Goal: Task Accomplishment & Management: Use online tool/utility

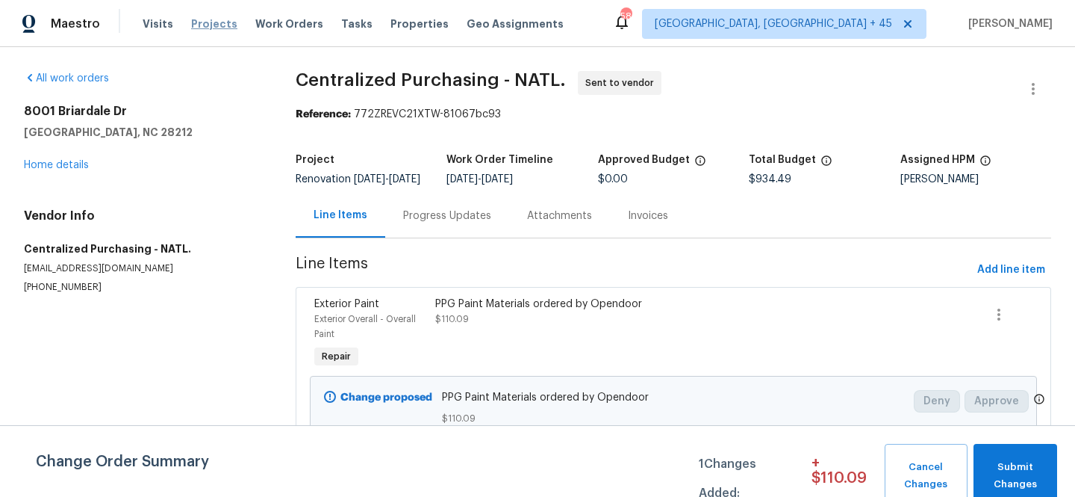
click at [217, 25] on span "Projects" at bounding box center [214, 23] width 46 height 15
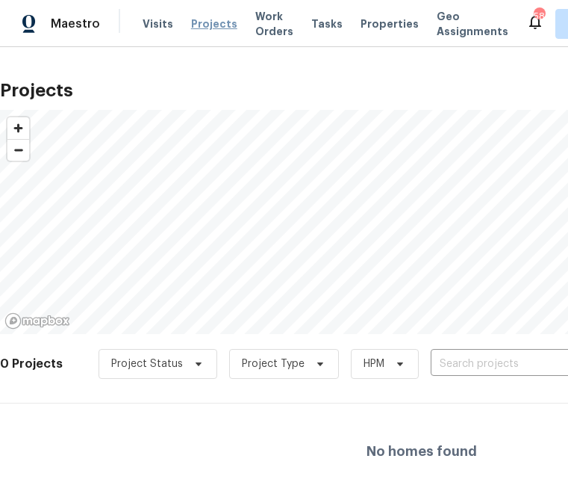
click at [207, 31] on span "Projects" at bounding box center [214, 23] width 46 height 15
click at [486, 364] on input "text" at bounding box center [516, 363] width 171 height 23
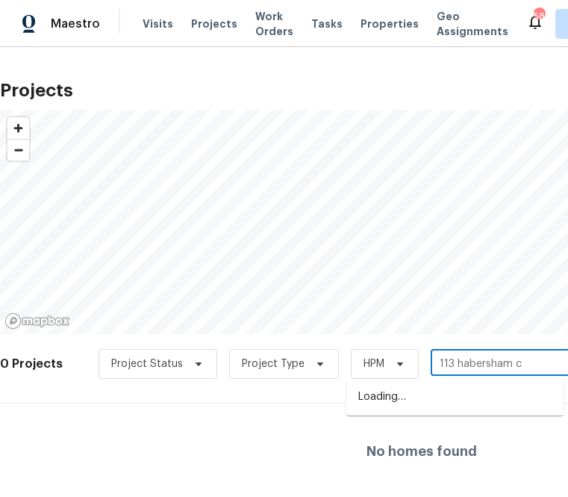
type input "113 habersham ct"
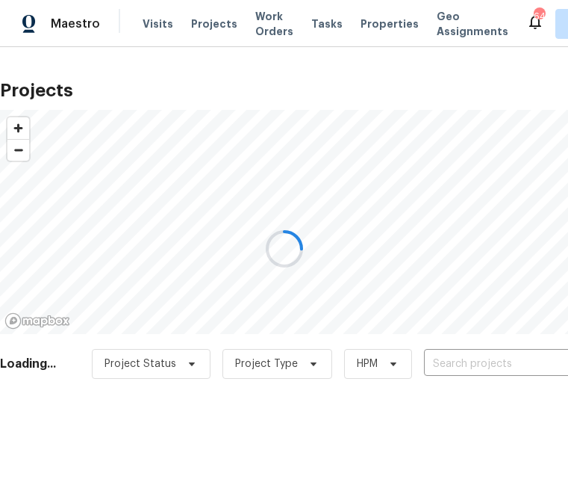
click at [447, 360] on div at bounding box center [284, 248] width 568 height 497
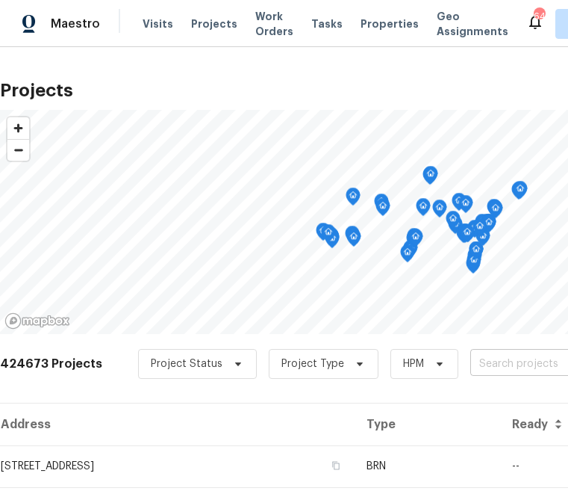
click at [476, 361] on input "text" at bounding box center [555, 363] width 171 height 23
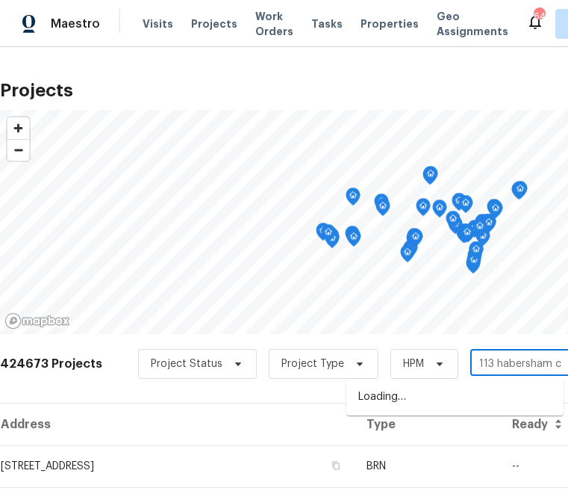
type input "113 habersham ct"
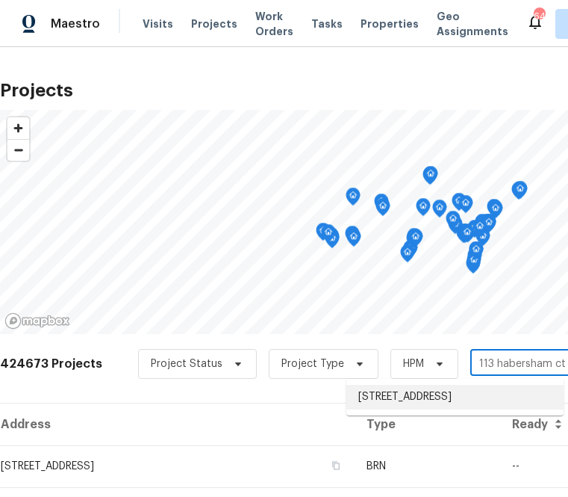
click at [408, 408] on li "[STREET_ADDRESS]" at bounding box center [454, 397] width 217 height 25
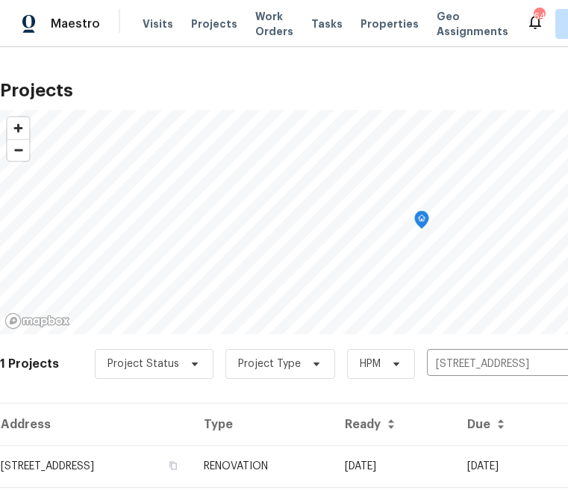
scroll to position [38, 0]
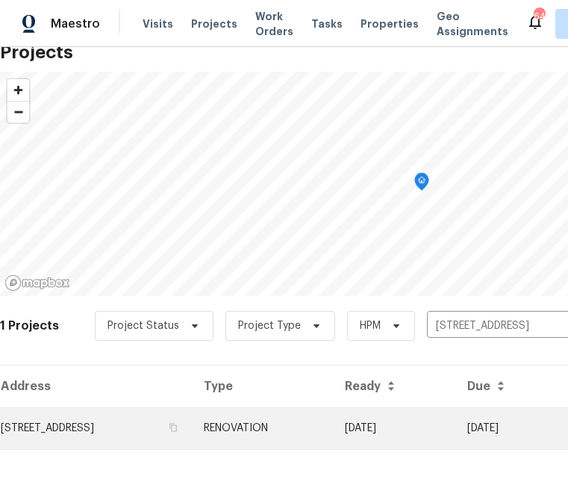
click at [184, 435] on td "[STREET_ADDRESS]" at bounding box center [96, 428] width 192 height 42
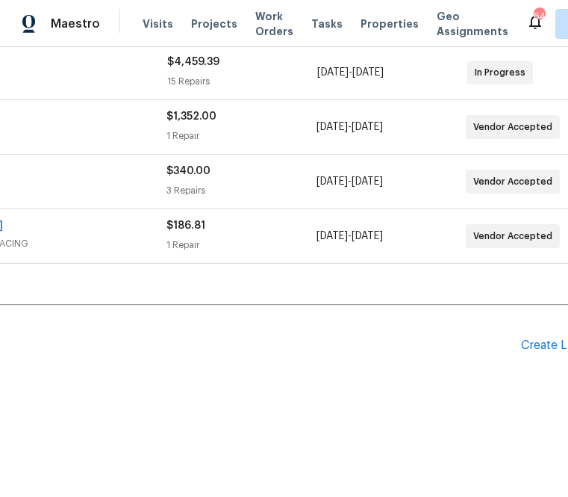
scroll to position [343, 273]
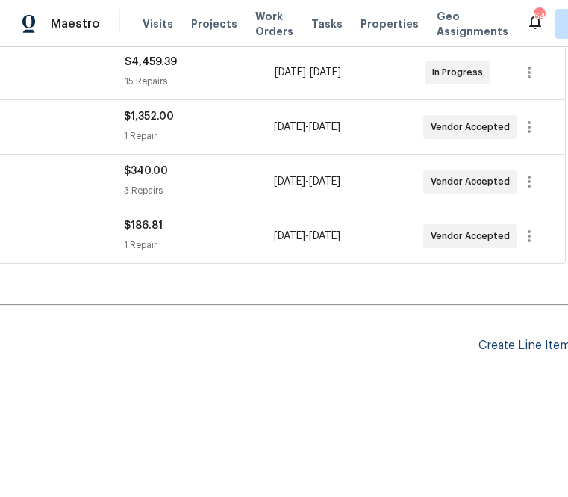
click at [498, 342] on div "Create Line Item" at bounding box center [525, 345] width 92 height 14
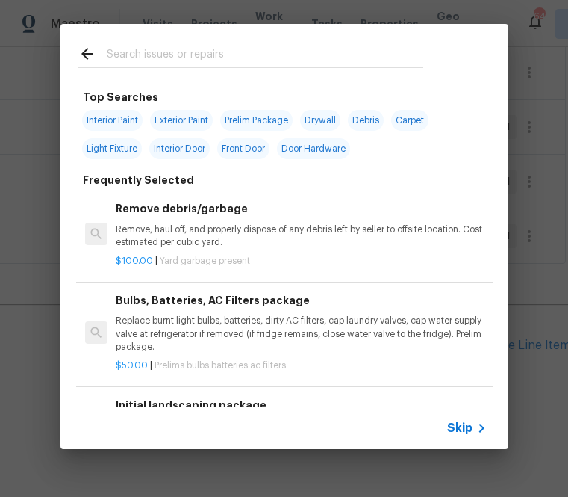
click at [461, 420] on div "Skip" at bounding box center [468, 428] width 43 height 18
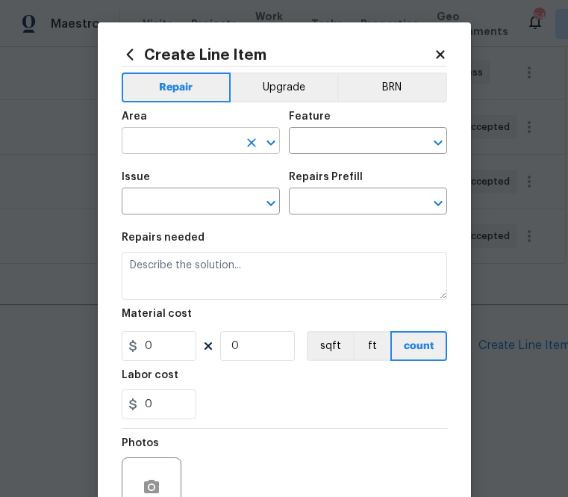
click at [237, 144] on input "text" at bounding box center [180, 142] width 116 height 23
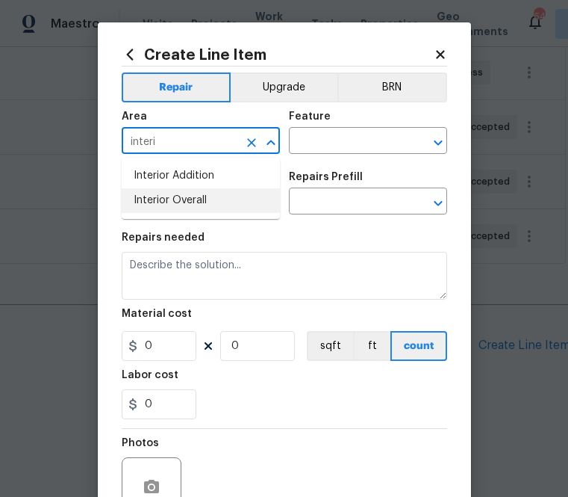
click at [214, 206] on li "Interior Overall" at bounding box center [201, 200] width 158 height 25
type input "Interior Overall"
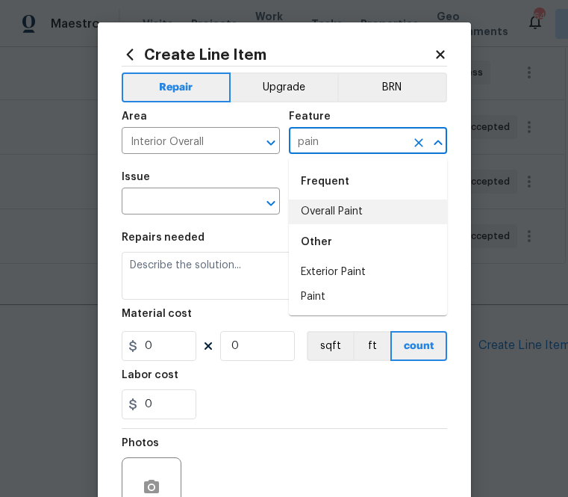
click at [326, 219] on li "Overall Paint" at bounding box center [368, 211] width 158 height 25
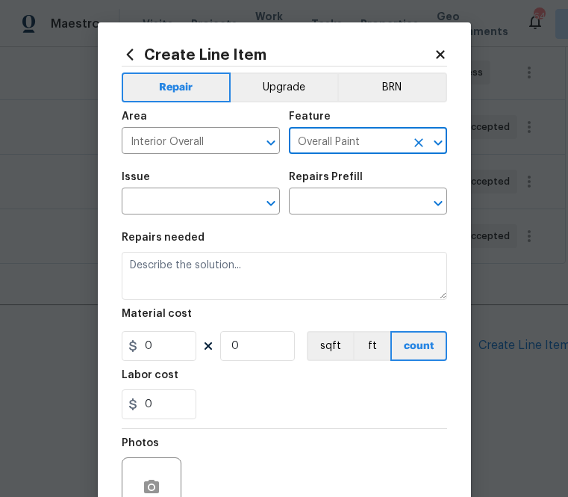
type input "Overall Paint"
click at [223, 219] on span "Issue ​" at bounding box center [201, 193] width 158 height 60
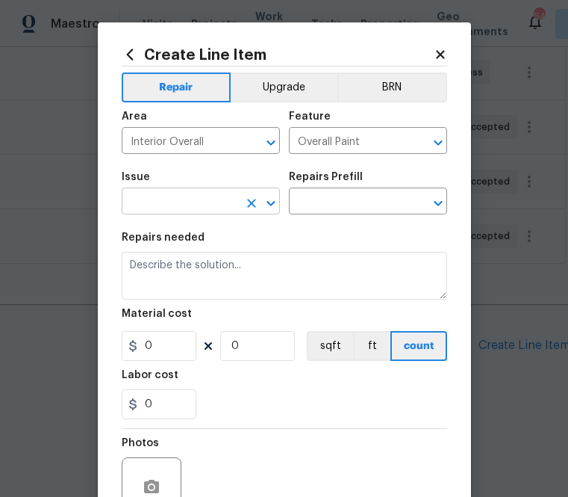
click at [223, 208] on input "text" at bounding box center [180, 202] width 116 height 23
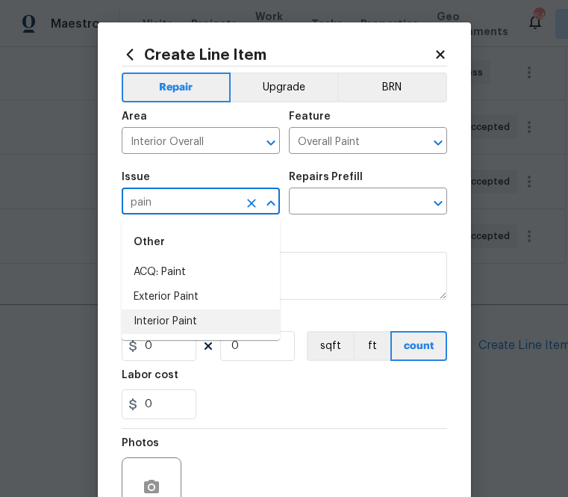
click at [218, 314] on li "Interior Paint" at bounding box center [201, 321] width 158 height 25
type input "Interior Paint"
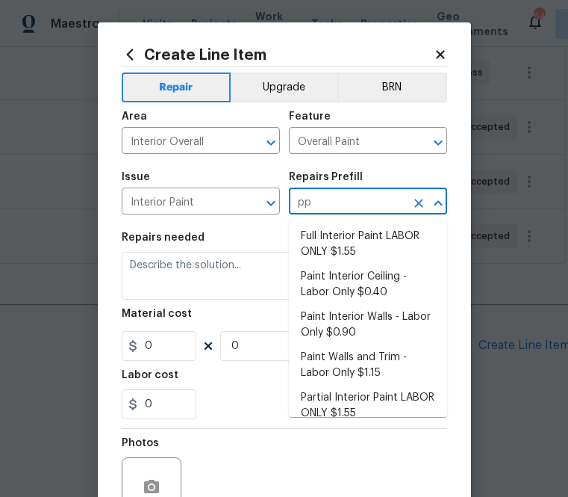
type input "ppg"
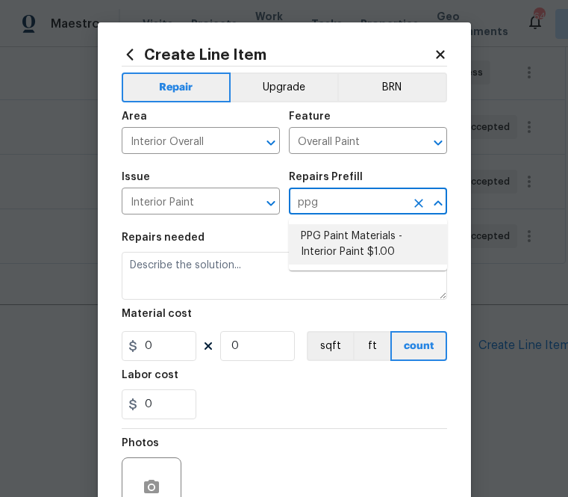
click at [359, 249] on li "PPG Paint Materials - Interior Paint $1.00" at bounding box center [368, 244] width 158 height 40
type textarea "PPG Paint Materials ordered by Opendoor"
type input "1"
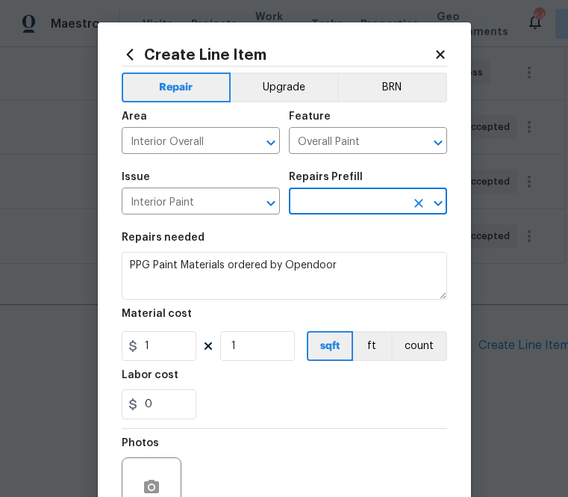
type input "PPG Paint Materials - Interior Paint $1.00"
type input "1"
type input "PPG Paint Materials - Interior Paint $1.00"
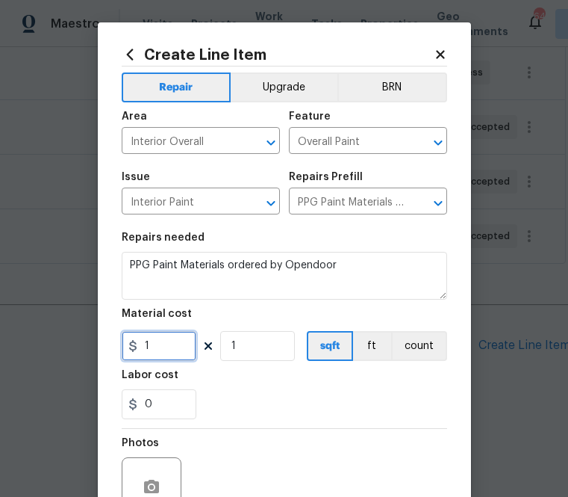
click at [152, 341] on input "1" at bounding box center [159, 346] width 75 height 30
paste input "text"
click at [169, 347] on input "1" at bounding box center [159, 346] width 75 height 30
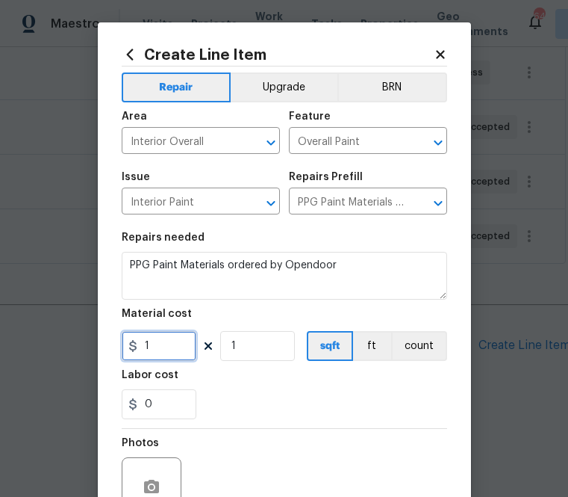
paste input "text"
click at [158, 346] on input "1" at bounding box center [159, 346] width 75 height 30
paste input "482.72"
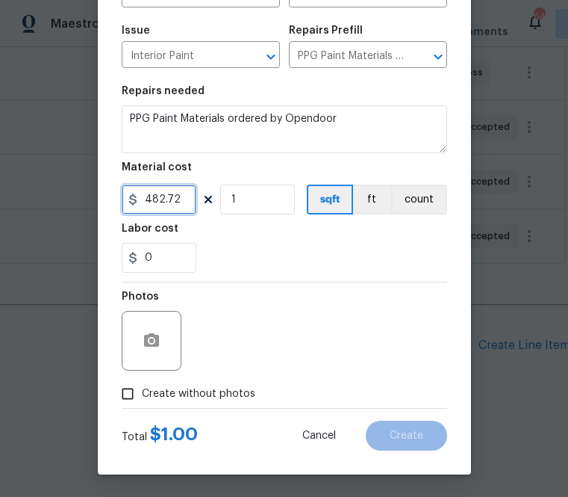
type input "482.72"
click at [242, 387] on span "Create without photos" at bounding box center [199, 394] width 114 height 16
click at [142, 387] on input "Create without photos" at bounding box center [128, 393] width 28 height 28
checkbox input "true"
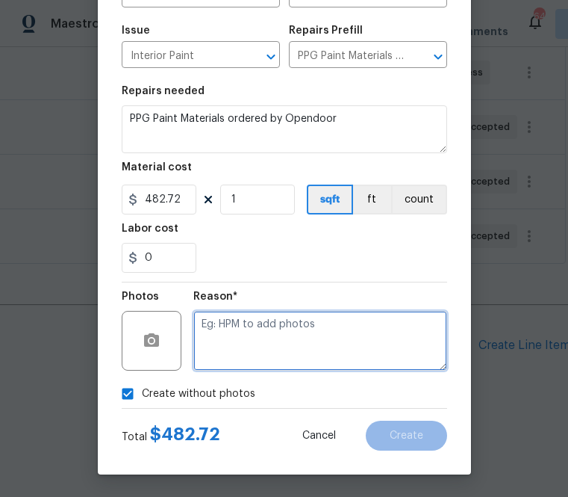
click at [271, 333] on textarea at bounding box center [320, 341] width 254 height 60
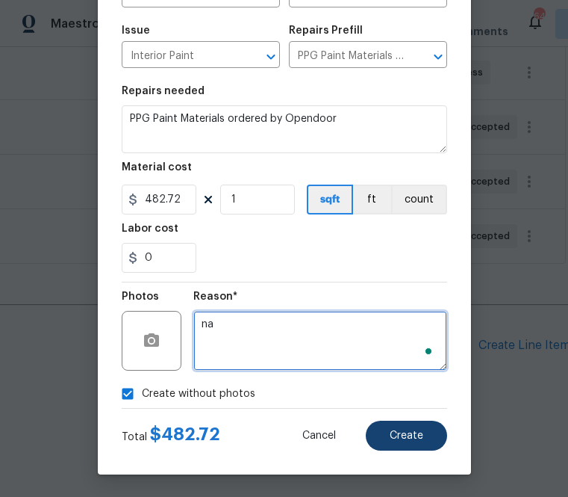
type textarea "na"
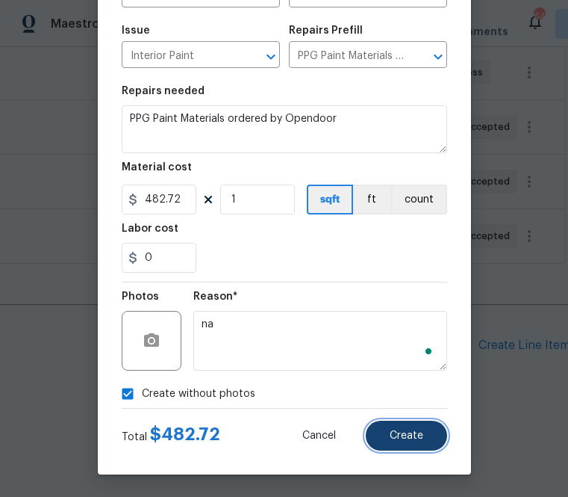
click at [393, 429] on button "Create" at bounding box center [406, 435] width 81 height 30
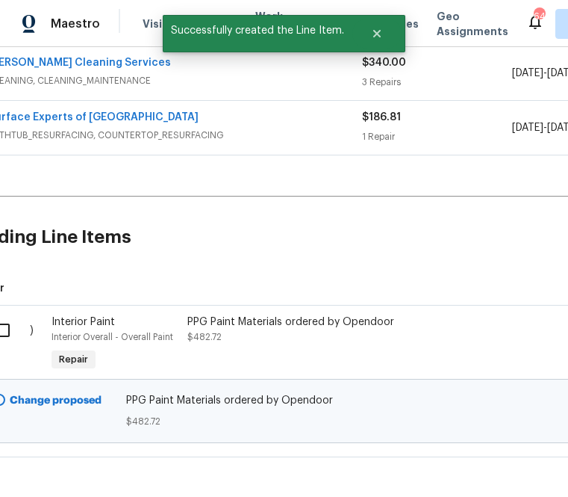
scroll to position [451, 0]
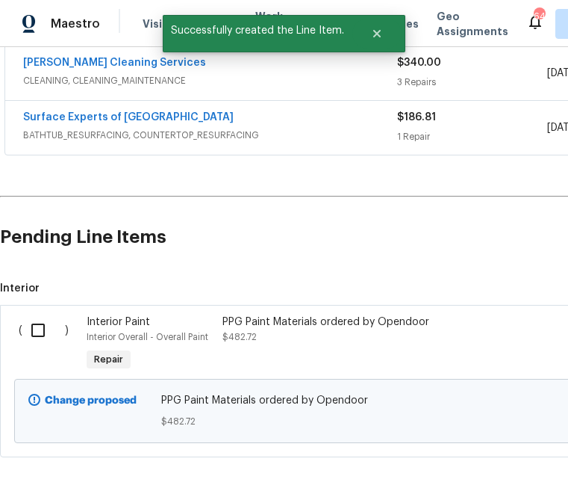
click at [36, 334] on input "checkbox" at bounding box center [43, 329] width 43 height 31
checkbox input "true"
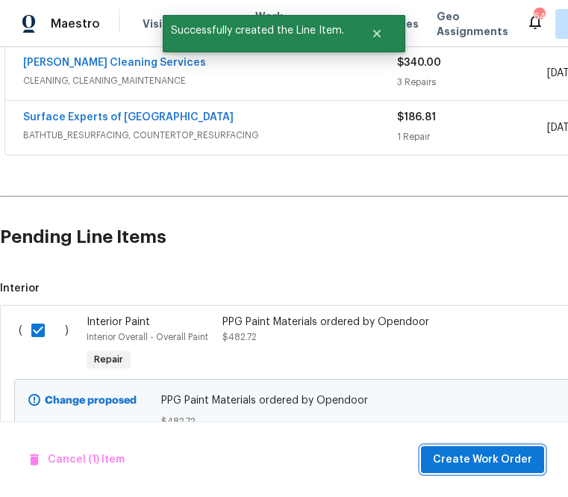
click at [467, 456] on span "Create Work Order" at bounding box center [482, 459] width 99 height 19
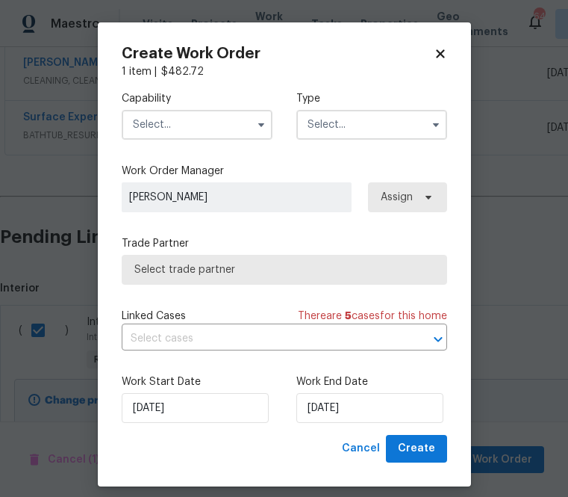
click at [209, 129] on input "text" at bounding box center [197, 125] width 151 height 30
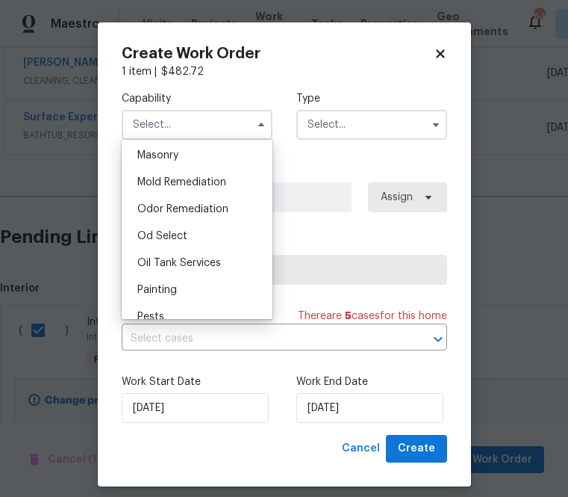
scroll to position [1174, 0]
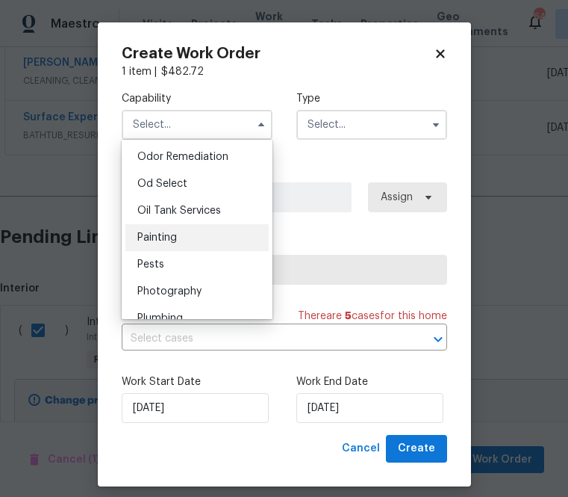
click at [214, 236] on div "Painting" at bounding box center [196, 237] width 143 height 27
type input "Painting"
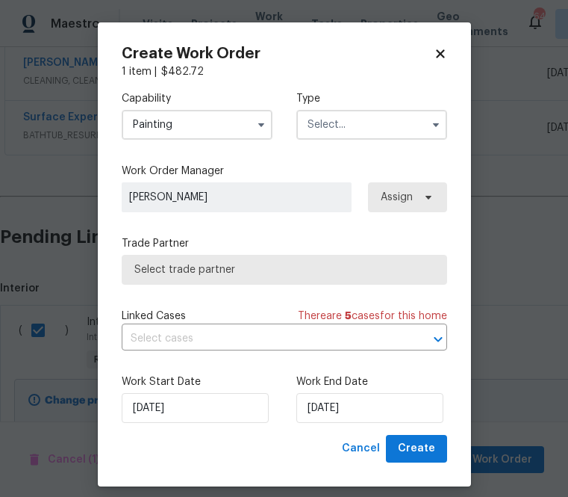
click at [343, 118] on input "text" at bounding box center [371, 125] width 151 height 30
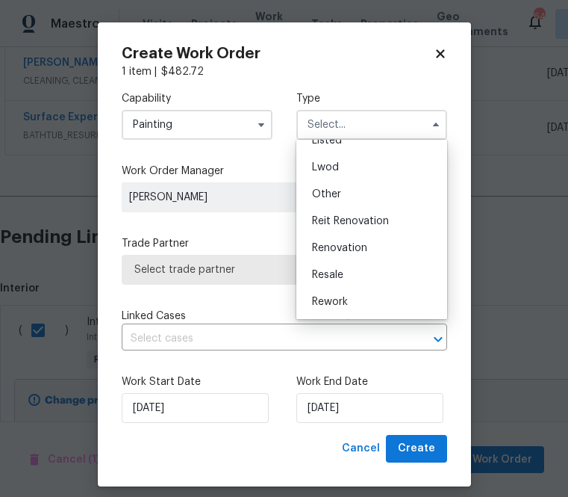
scroll to position [153, 0]
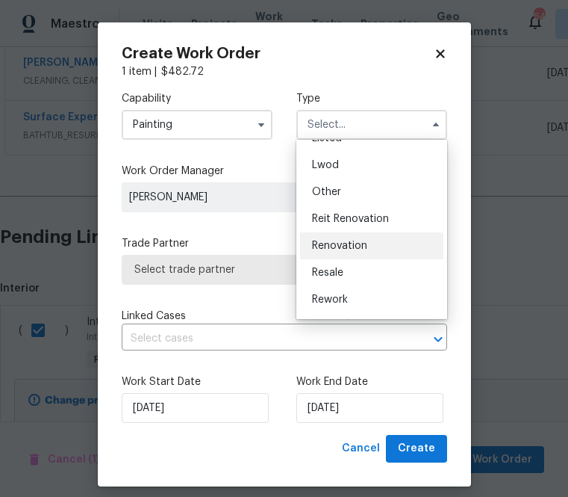
click at [343, 239] on div "Renovation" at bounding box center [371, 245] width 143 height 27
type input "Renovation"
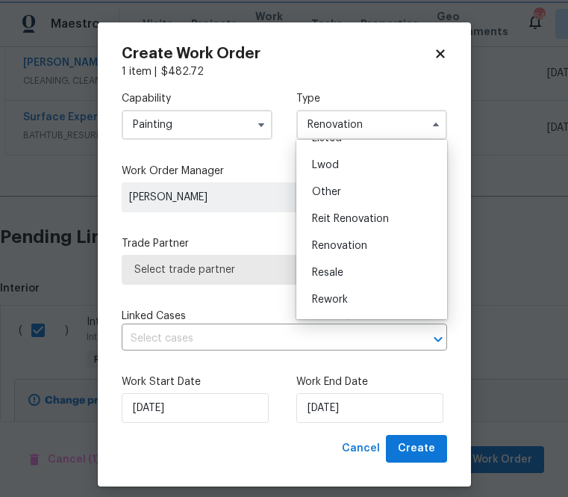
scroll to position [0, 0]
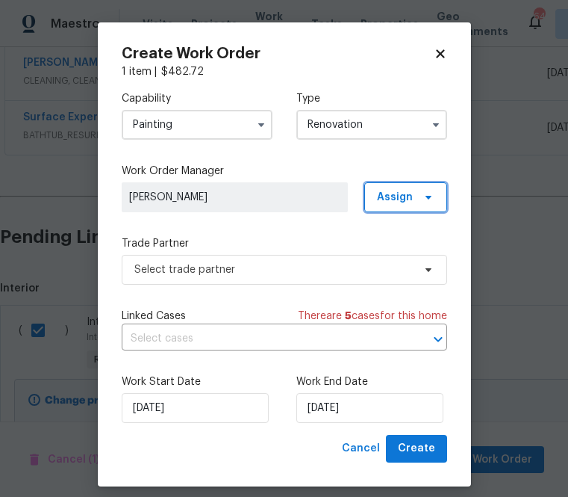
click at [390, 203] on span "Assign" at bounding box center [395, 197] width 36 height 15
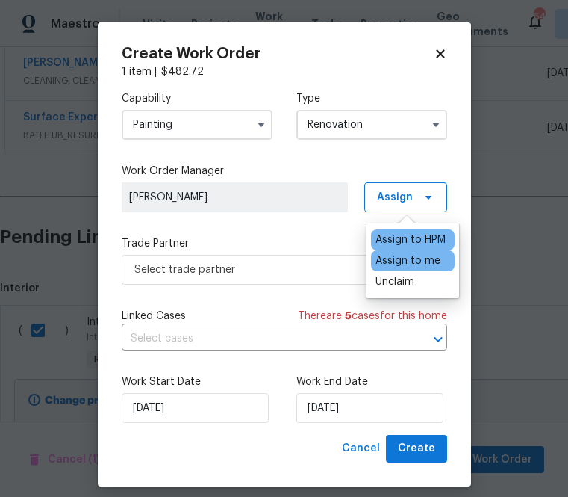
click at [390, 258] on div "Assign to me" at bounding box center [408, 260] width 65 height 15
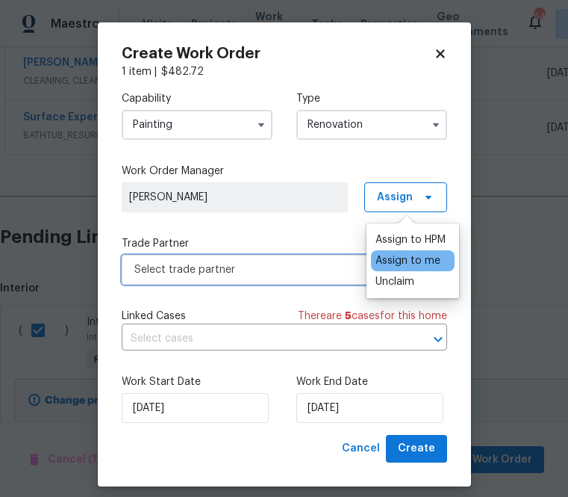
click at [315, 275] on span "Select trade partner" at bounding box center [273, 269] width 279 height 15
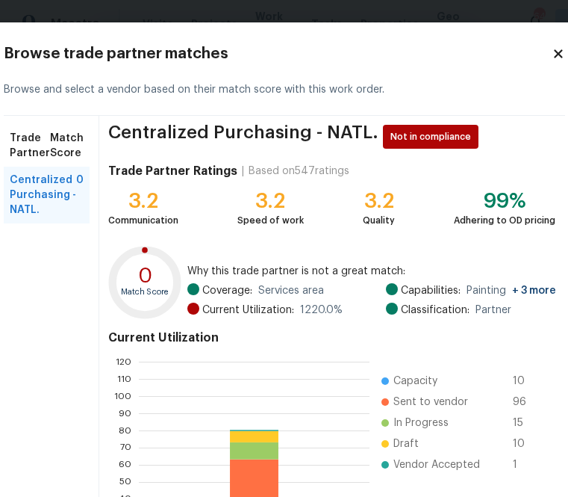
scroll to position [160, 0]
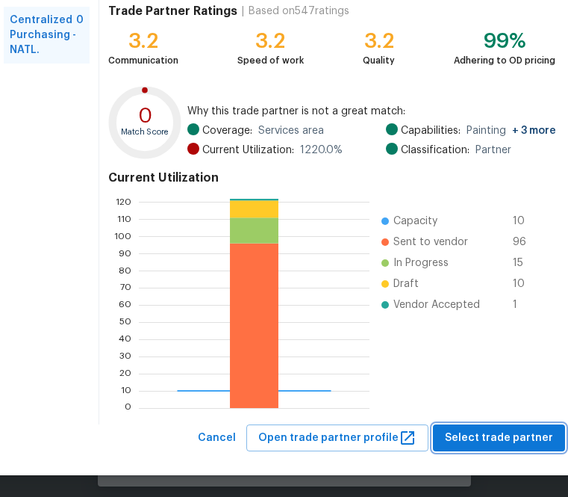
click at [488, 438] on span "Select trade partner" at bounding box center [499, 438] width 108 height 19
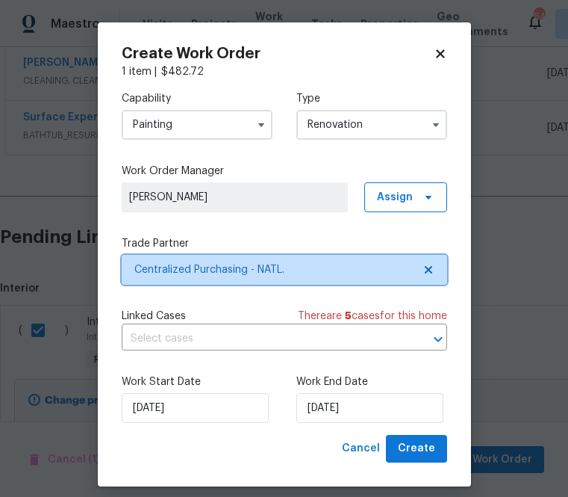
scroll to position [0, 0]
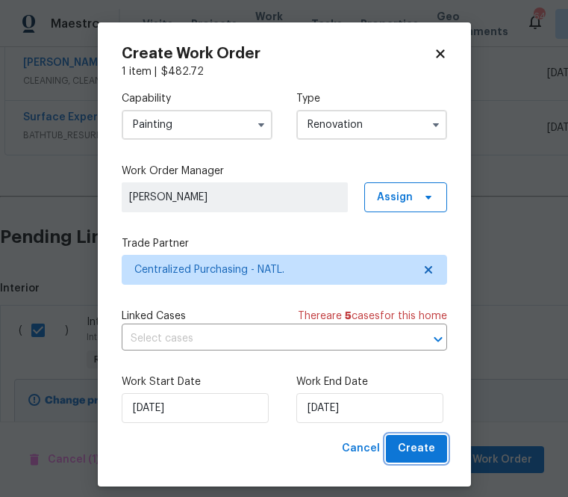
click at [427, 449] on span "Create" at bounding box center [416, 448] width 37 height 19
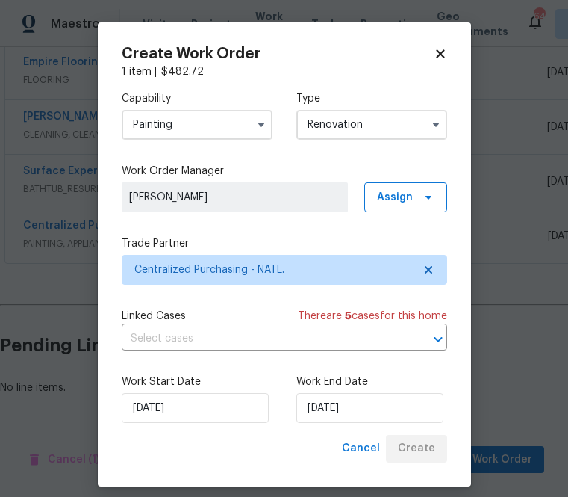
scroll to position [397, 0]
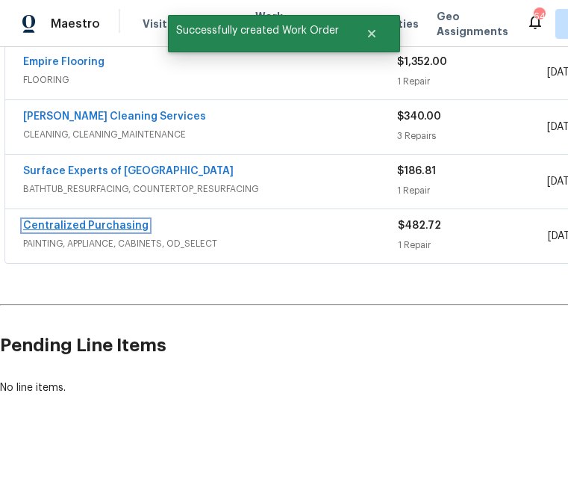
click at [107, 226] on link "Centralized Purchasing" at bounding box center [85, 225] width 125 height 10
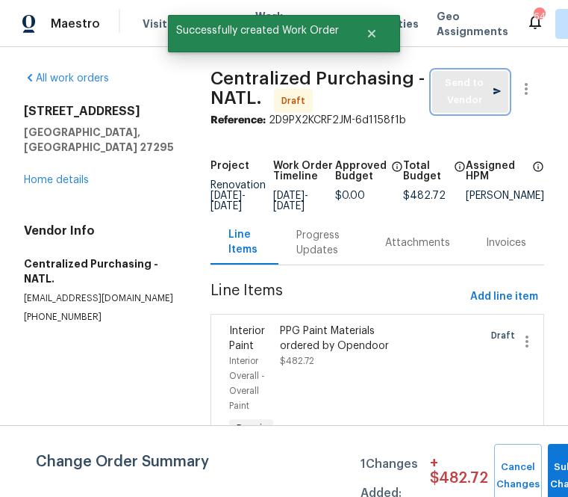
click at [443, 110] on button "Send to Vendor" at bounding box center [470, 92] width 76 height 42
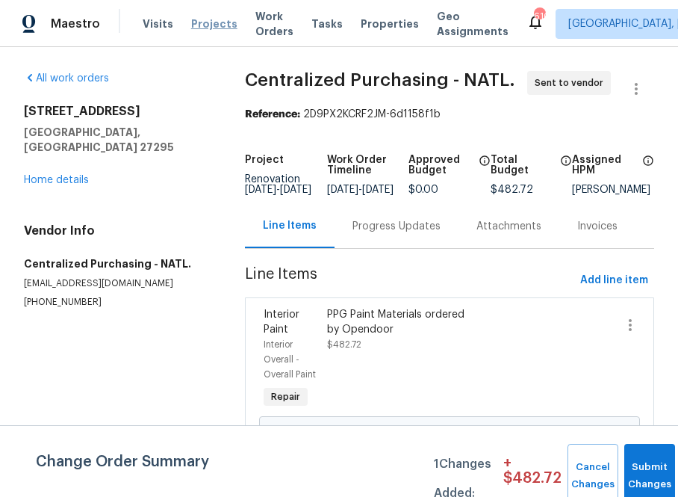
click at [206, 22] on span "Projects" at bounding box center [214, 23] width 46 height 15
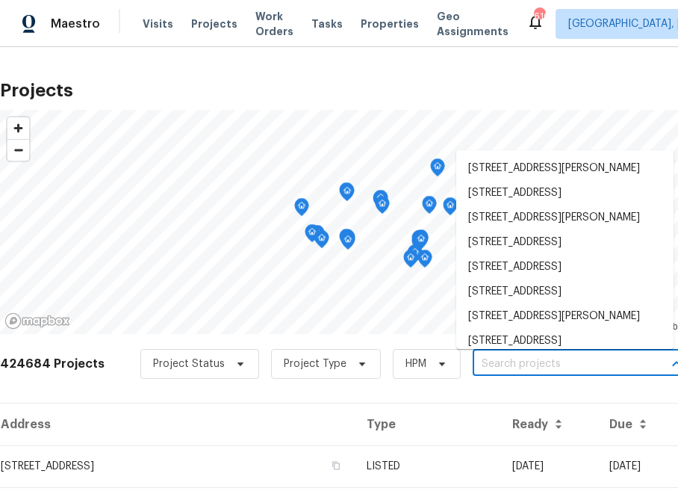
click at [541, 361] on input "text" at bounding box center [558, 363] width 171 height 23
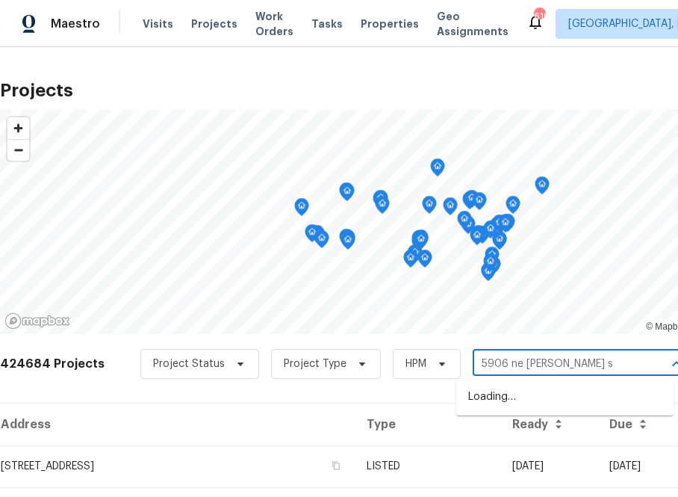
type input "[STREET_ADDRESS][PERSON_NAME]"
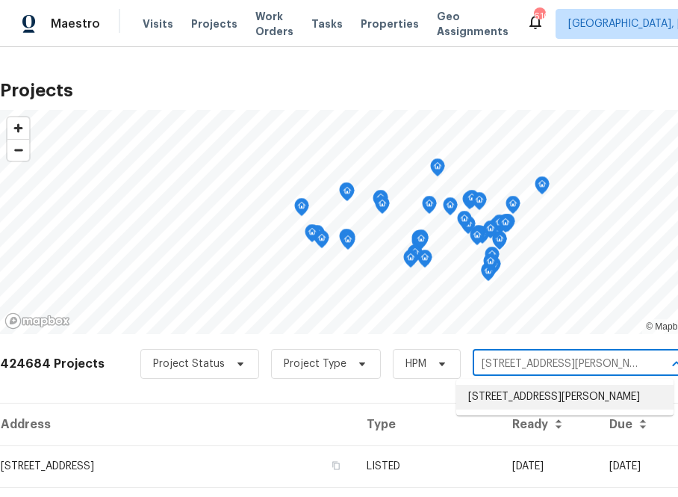
click at [486, 406] on li "[STREET_ADDRESS][PERSON_NAME]" at bounding box center [564, 397] width 217 height 25
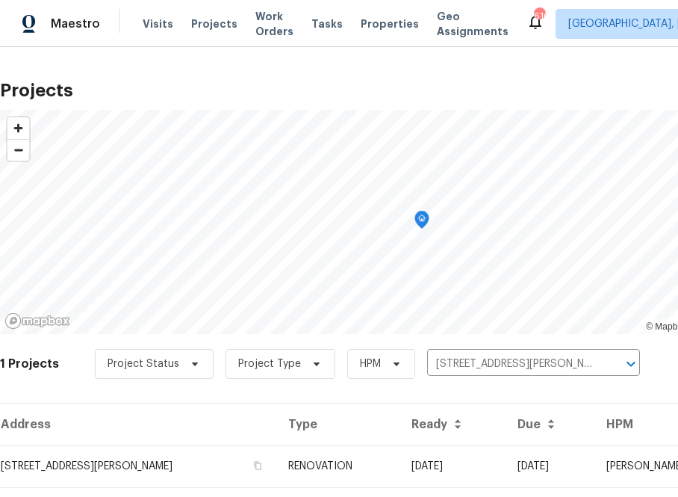
scroll to position [38, 0]
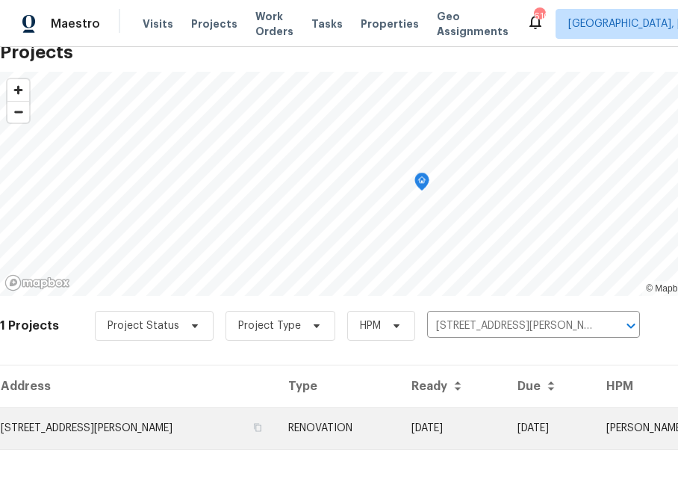
click at [143, 417] on td "[STREET_ADDRESS][PERSON_NAME]" at bounding box center [138, 428] width 276 height 42
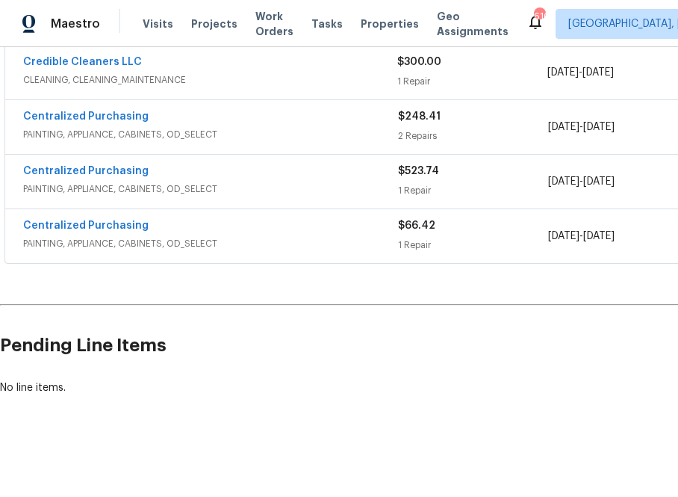
scroll to position [506, 166]
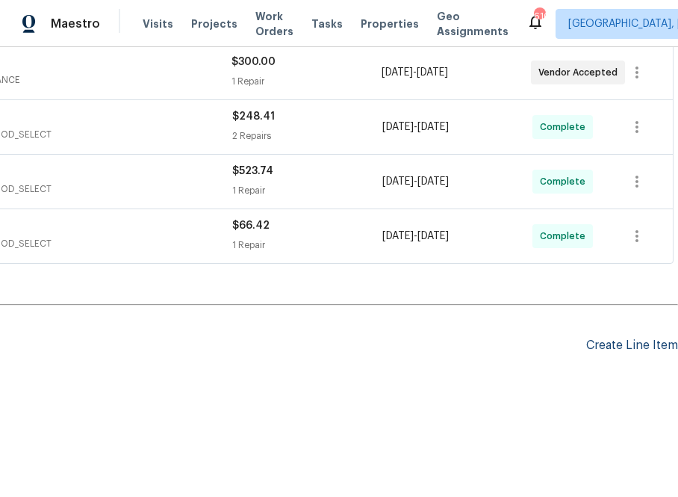
click at [568, 351] on div "Create Line Item" at bounding box center [632, 345] width 92 height 14
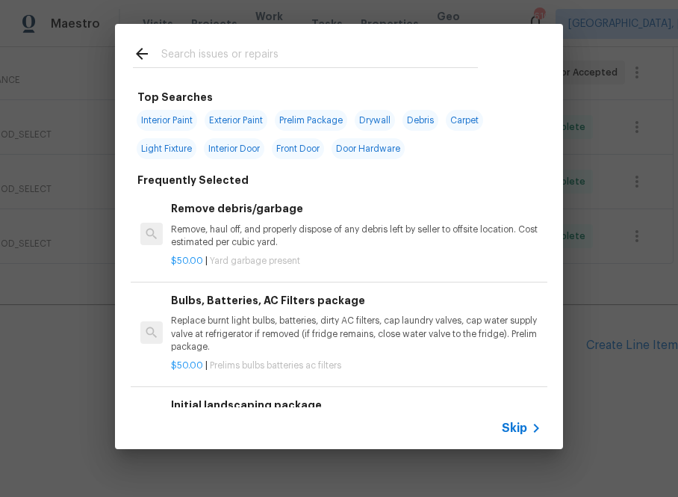
click at [220, 58] on input "text" at bounding box center [319, 56] width 317 height 22
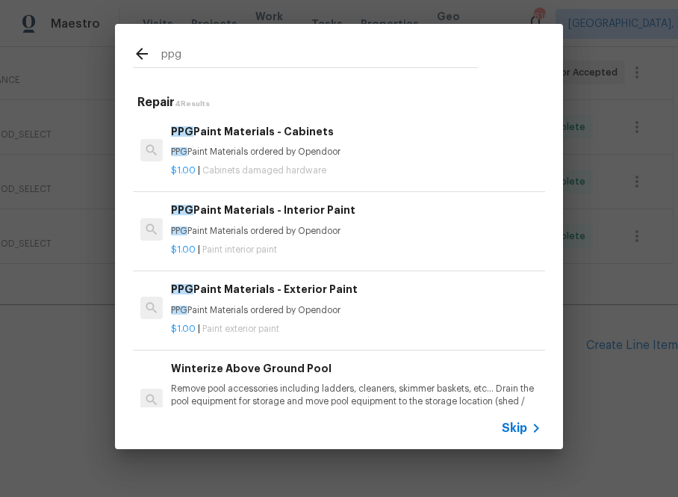
type input "ppg"
click at [249, 287] on h6 "PPG Paint Materials - Exterior Paint" at bounding box center [356, 289] width 370 height 16
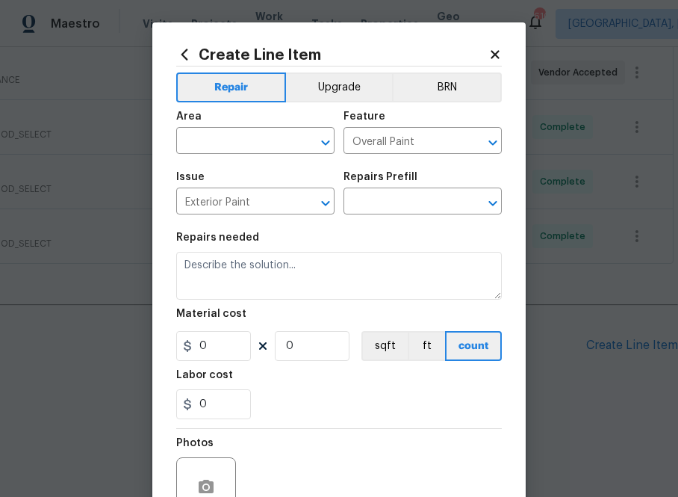
type input "PPG Paint Materials - Exterior Paint $1.00"
type textarea "PPG Paint Materials ordered by Opendoor"
type input "1"
click at [267, 139] on input "text" at bounding box center [234, 142] width 116 height 23
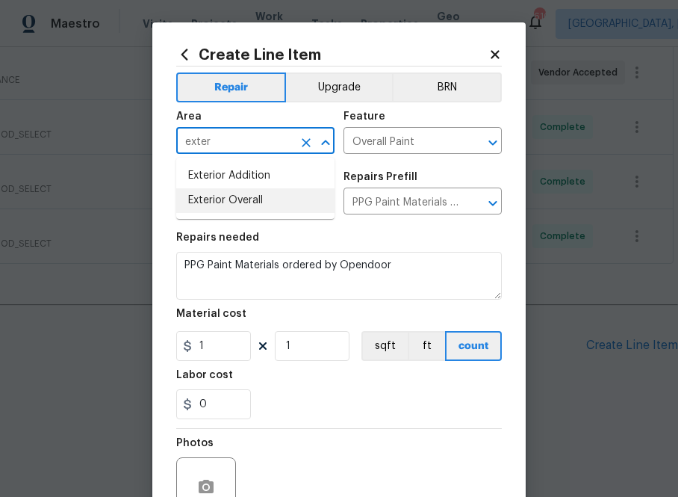
click at [257, 203] on li "Exterior Overall" at bounding box center [255, 200] width 158 height 25
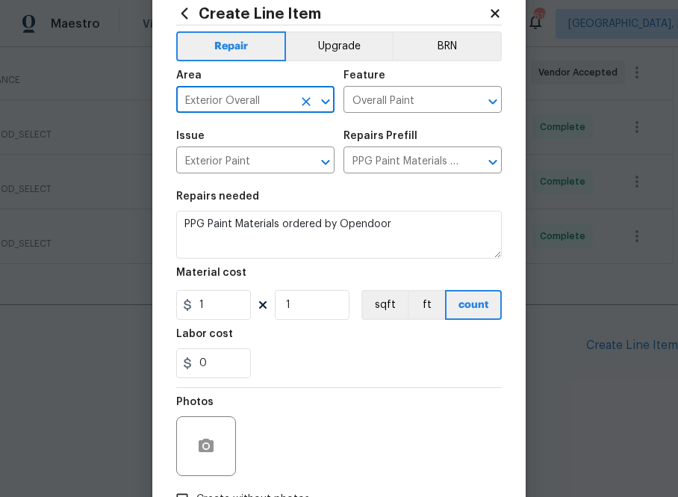
scroll to position [43, 0]
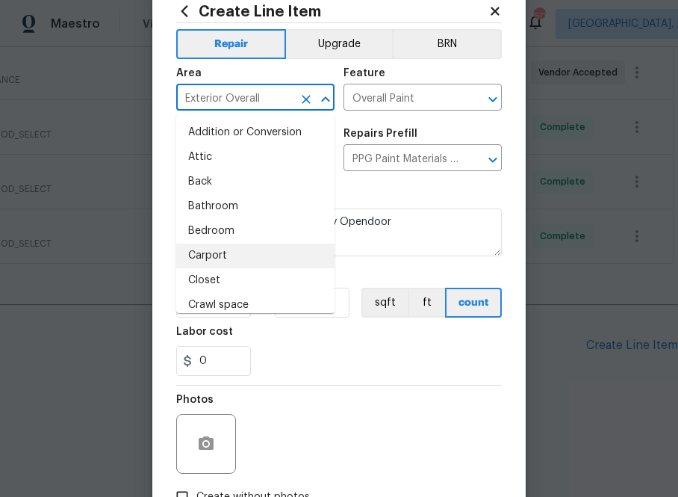
type input "Exterior Overall"
click at [413, 261] on section "Repairs needed PPG Paint Materials ordered by Opendoor Material cost 1 1 sqft f…" at bounding box center [339, 282] width 326 height 205
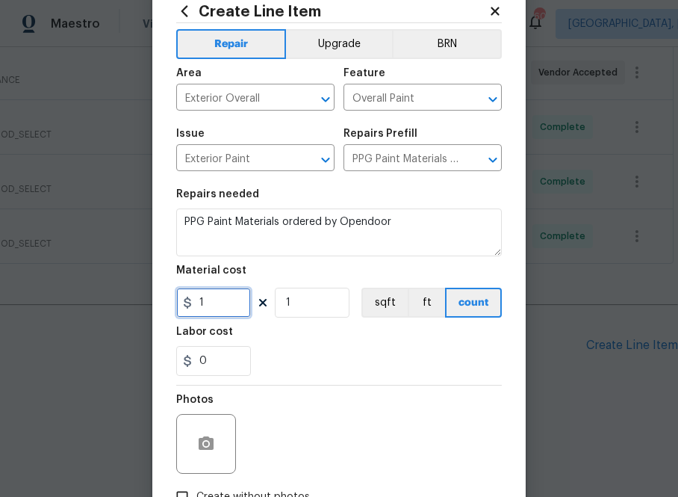
click at [220, 299] on input "1" at bounding box center [213, 302] width 75 height 30
click at [220, 305] on input "1" at bounding box center [213, 302] width 75 height 30
paste input "text"
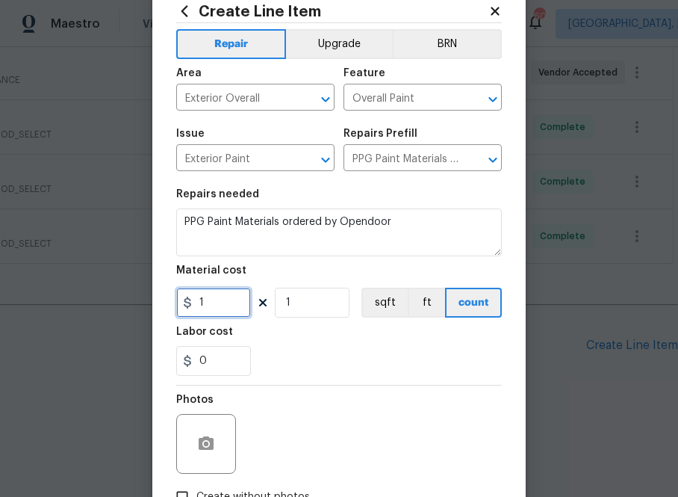
click at [211, 307] on input "1" at bounding box center [213, 302] width 75 height 30
paste input "text"
click at [226, 311] on input "1" at bounding box center [213, 302] width 75 height 30
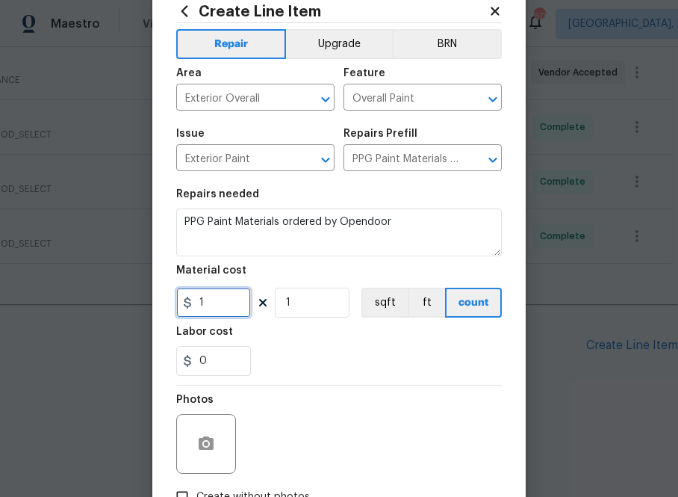
paste input "67.14"
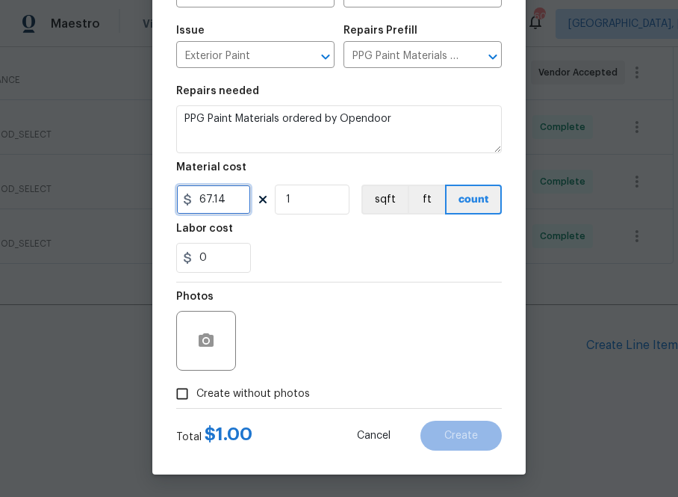
type input "67.14"
click at [312, 379] on div "Photos" at bounding box center [339, 330] width 326 height 97
click at [301, 392] on span "Create without photos" at bounding box center [253, 394] width 114 height 16
click at [196, 392] on input "Create without photos" at bounding box center [182, 393] width 28 height 28
checkbox input "true"
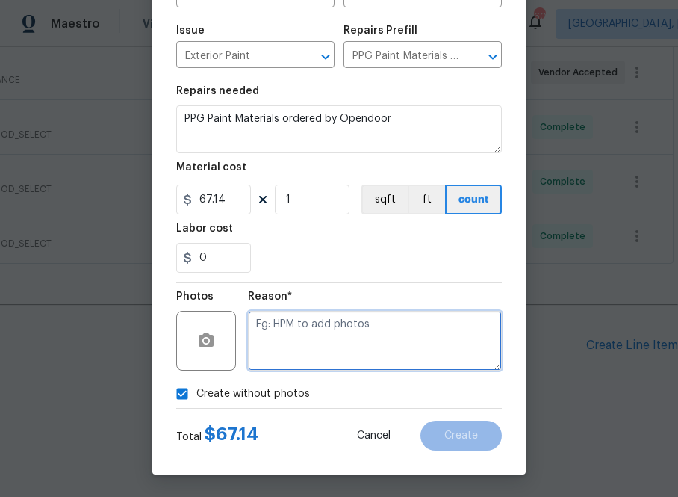
click at [338, 341] on textarea at bounding box center [375, 341] width 254 height 60
type textarea "na"
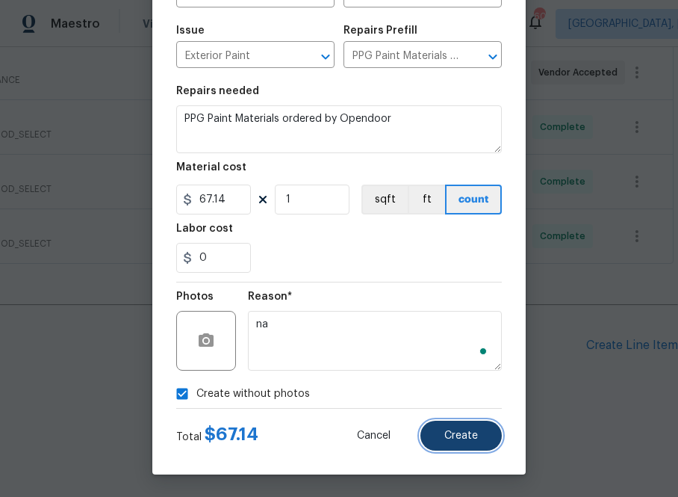
click at [441, 431] on button "Create" at bounding box center [460, 435] width 81 height 30
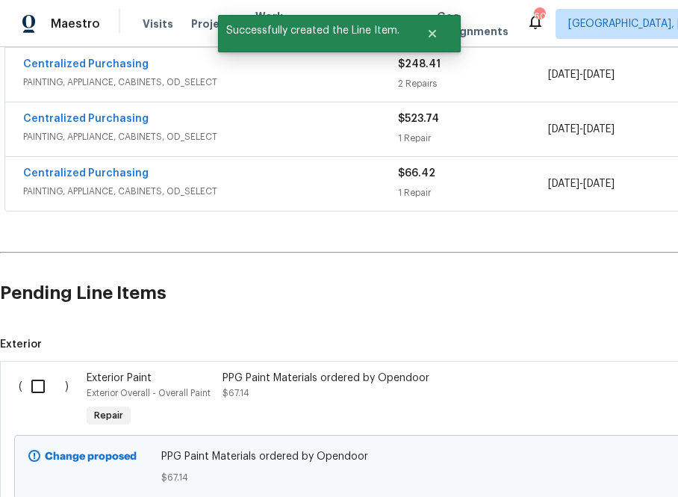
scroll to position [568, 0]
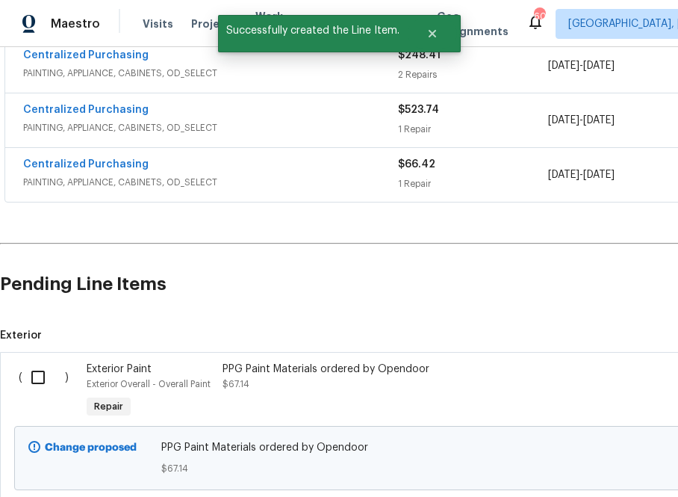
click at [39, 373] on input "checkbox" at bounding box center [43, 376] width 43 height 31
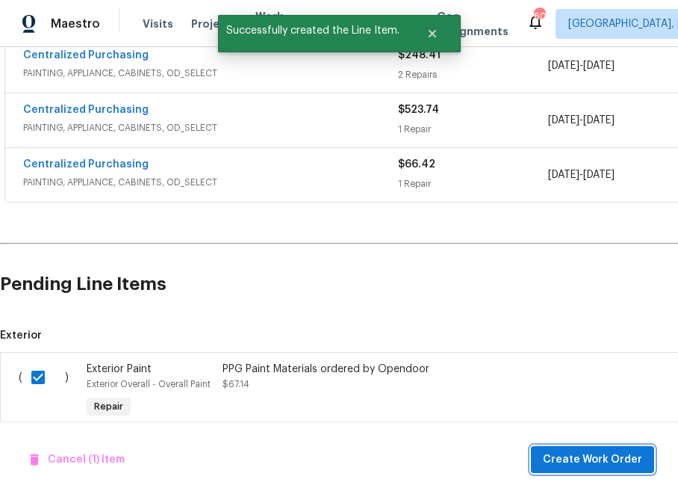
click at [568, 466] on span "Create Work Order" at bounding box center [592, 459] width 99 height 19
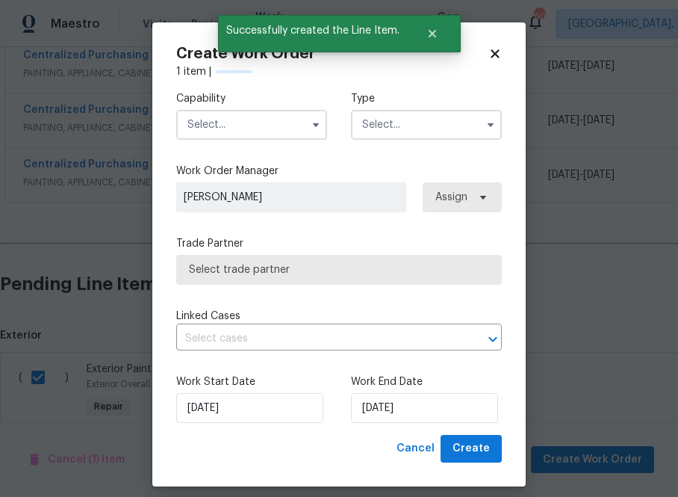
checkbox input "false"
click at [307, 125] on button "button" at bounding box center [316, 125] width 18 height 18
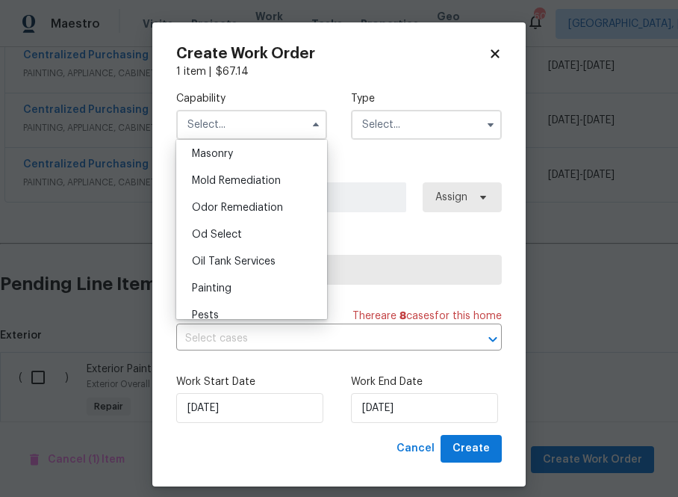
scroll to position [1165, 0]
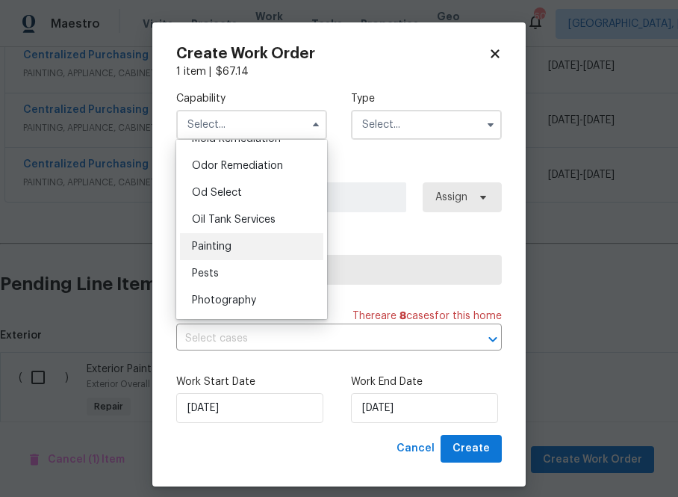
click at [274, 255] on div "Painting" at bounding box center [251, 246] width 143 height 27
type input "Painting"
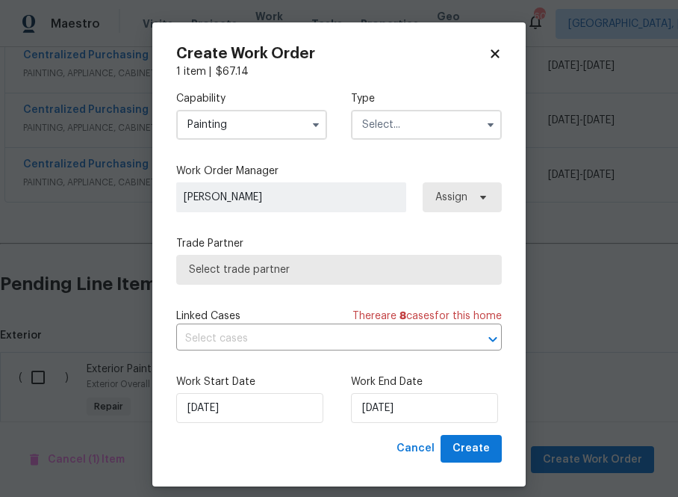
click at [418, 116] on input "text" at bounding box center [426, 125] width 151 height 30
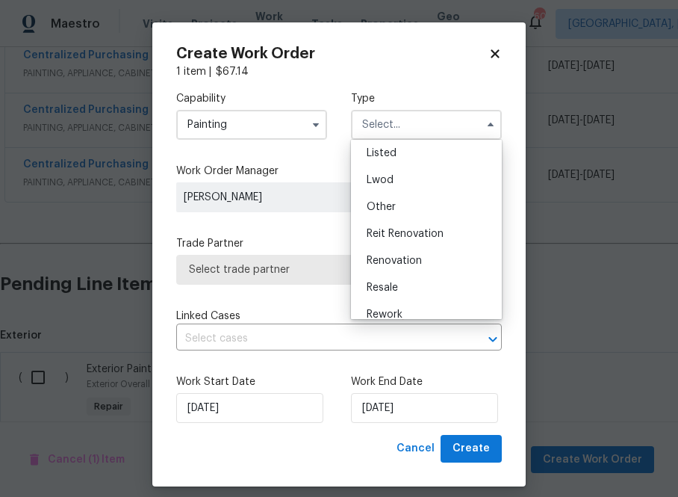
scroll to position [172, 0]
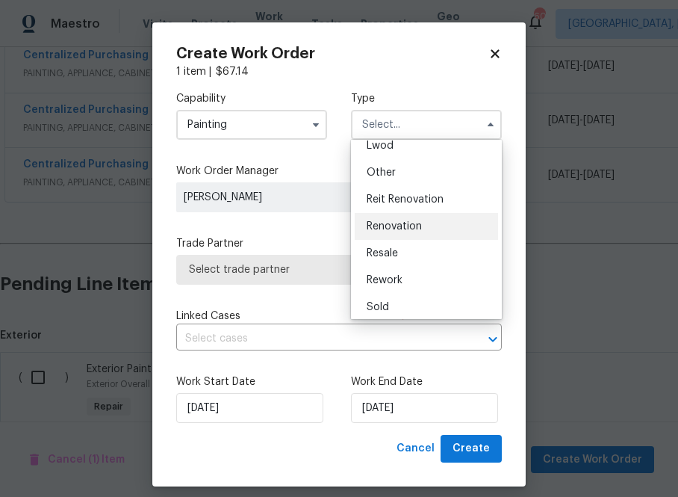
click at [423, 230] on div "Renovation" at bounding box center [426, 226] width 143 height 27
type input "Renovation"
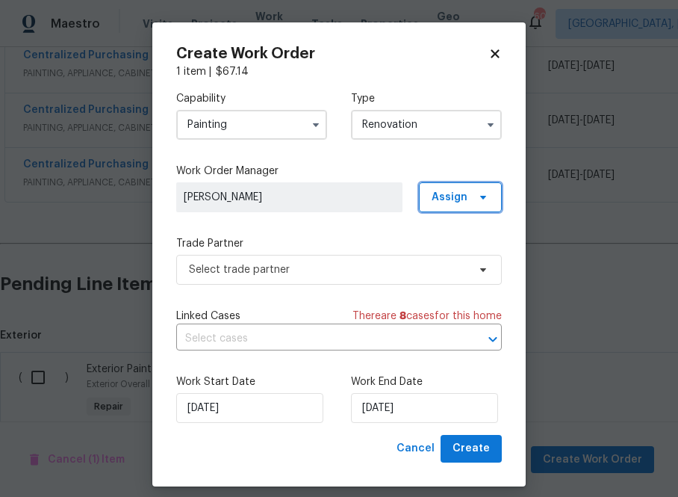
click at [440, 207] on span "Assign" at bounding box center [460, 197] width 83 height 30
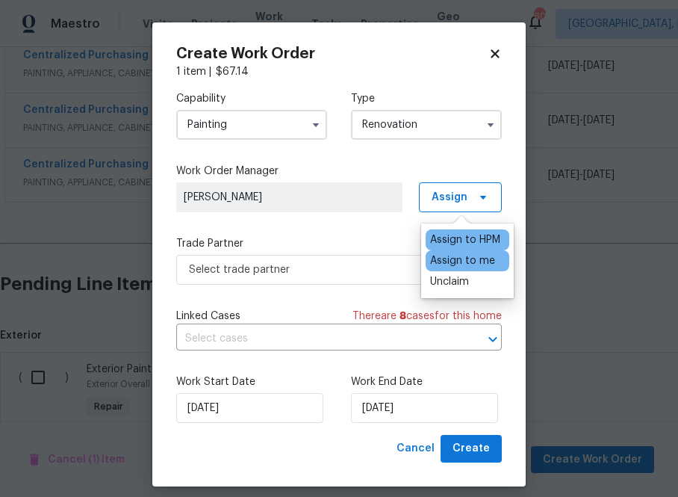
click at [443, 256] on div "Assign to me" at bounding box center [462, 260] width 65 height 15
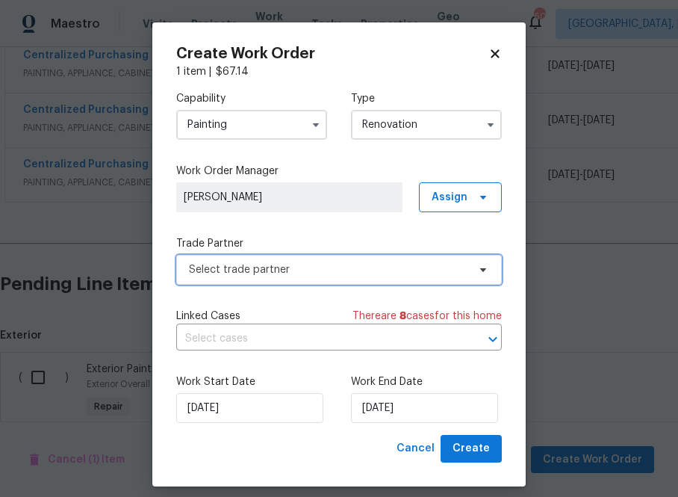
click at [283, 263] on span "Select trade partner" at bounding box center [328, 269] width 279 height 15
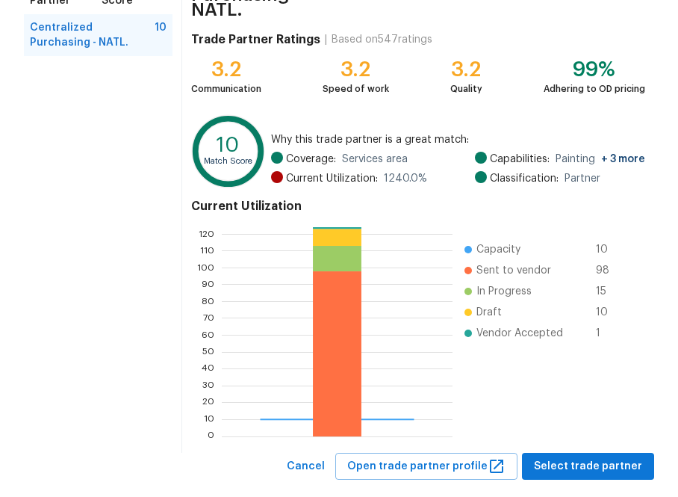
scroll to position [167, 0]
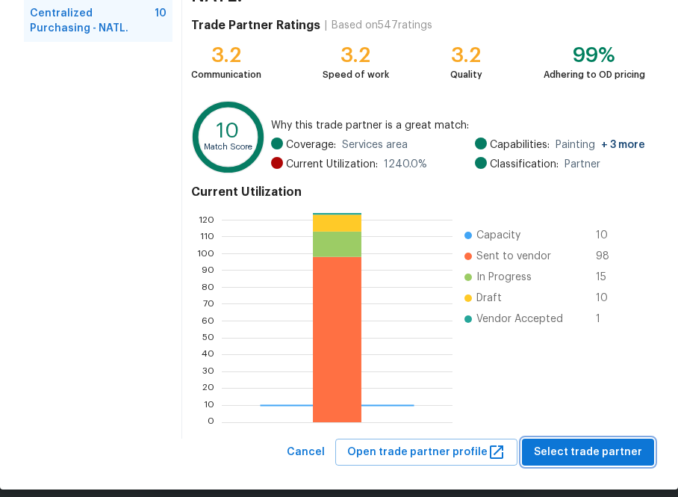
click at [568, 443] on span "Select trade partner" at bounding box center [588, 452] width 108 height 19
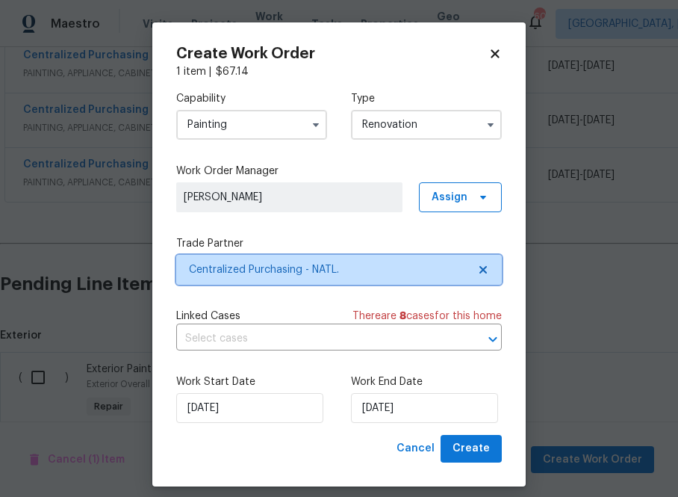
scroll to position [0, 0]
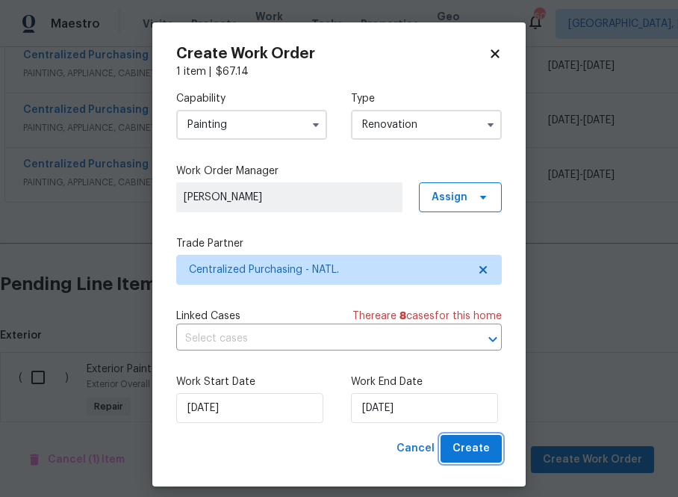
click at [488, 436] on button "Create" at bounding box center [471, 449] width 61 height 28
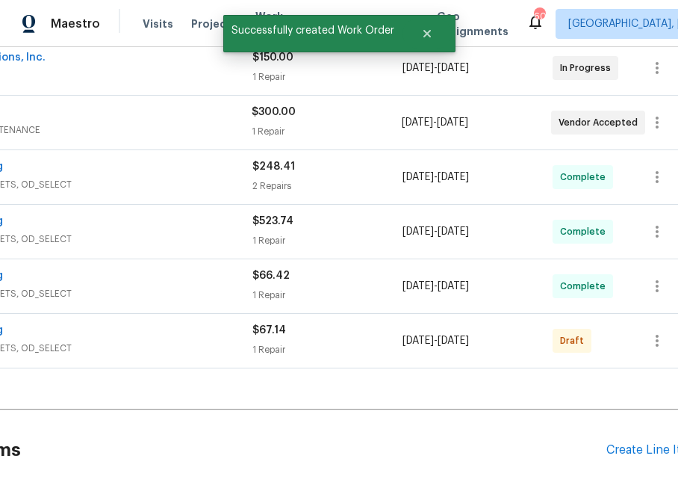
scroll to position [456, 0]
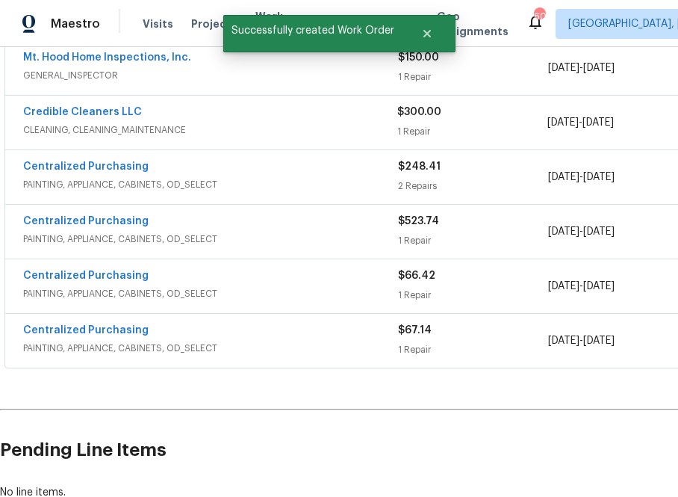
click at [79, 336] on span "Centralized Purchasing" at bounding box center [85, 330] width 125 height 15
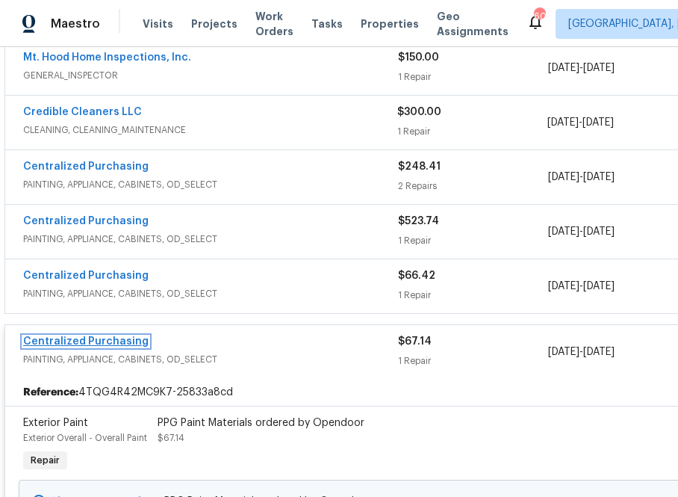
click at [104, 339] on link "Centralized Purchasing" at bounding box center [85, 341] width 125 height 10
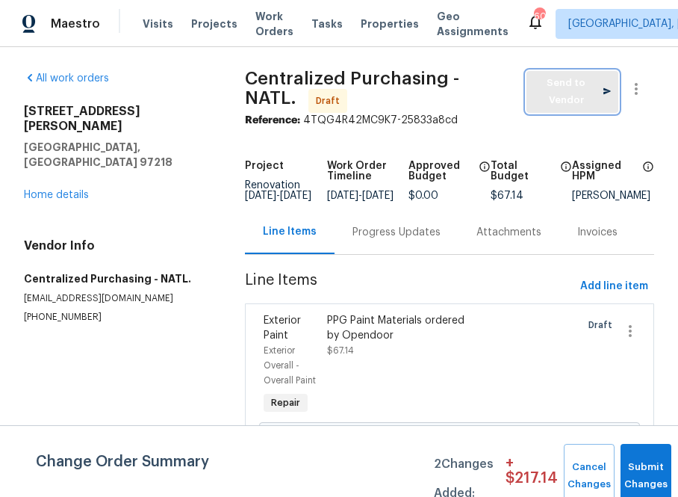
click at [568, 88] on span "Send to Vendor" at bounding box center [572, 92] width 77 height 34
